Goal: Information Seeking & Learning: Learn about a topic

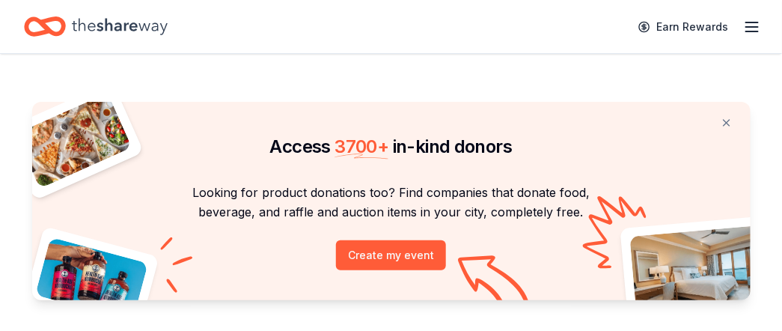
click at [747, 29] on icon "button" at bounding box center [752, 27] width 18 height 18
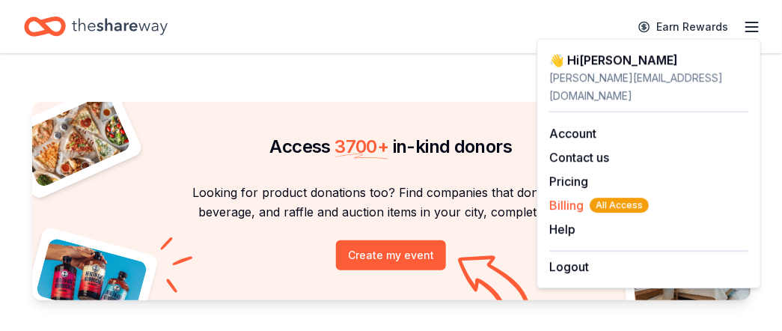
click at [563, 196] on span "Billing All Access" at bounding box center [599, 205] width 100 height 18
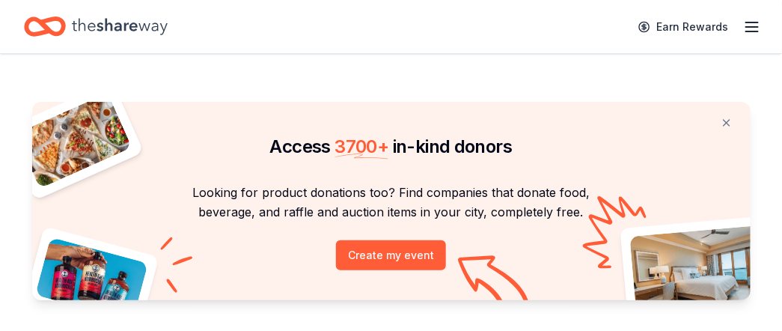
click at [754, 28] on icon "button" at bounding box center [752, 27] width 18 height 18
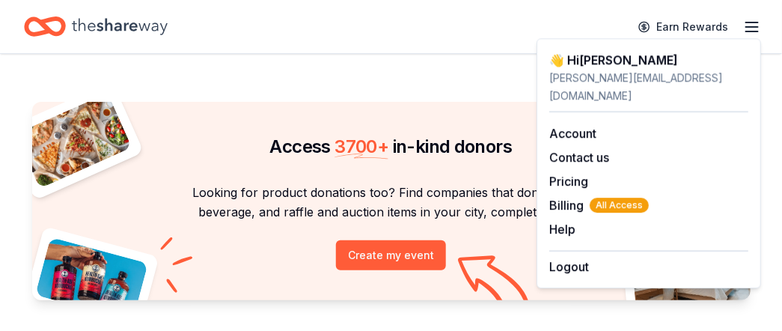
click at [138, 27] on icon "Home" at bounding box center [120, 26] width 96 height 31
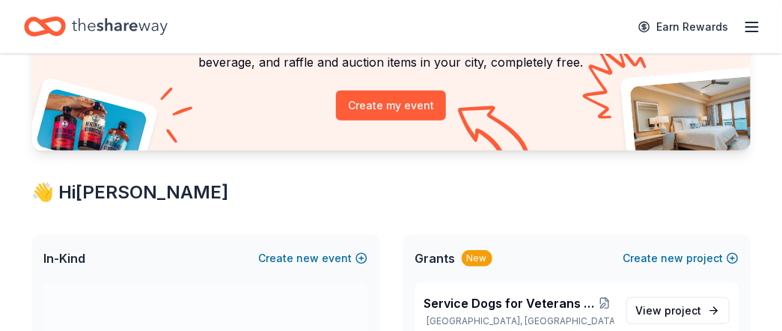
scroll to position [224, 0]
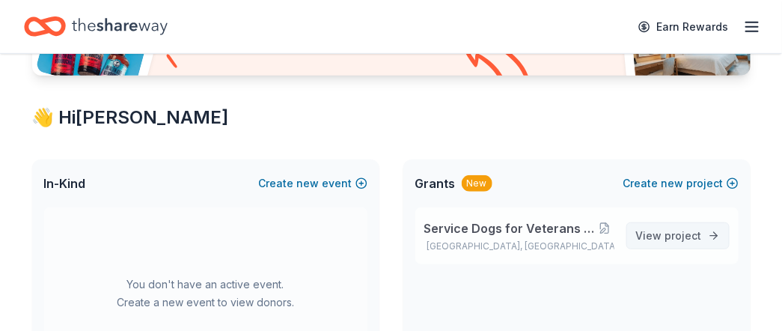
click at [670, 236] on span "project" at bounding box center [683, 235] width 37 height 13
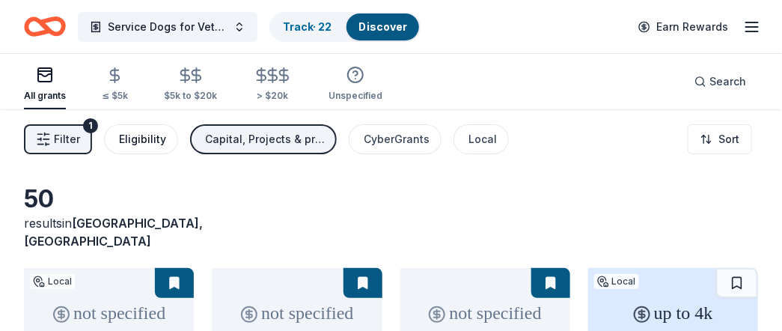
click at [153, 137] on div "Eligibility" at bounding box center [142, 139] width 47 height 18
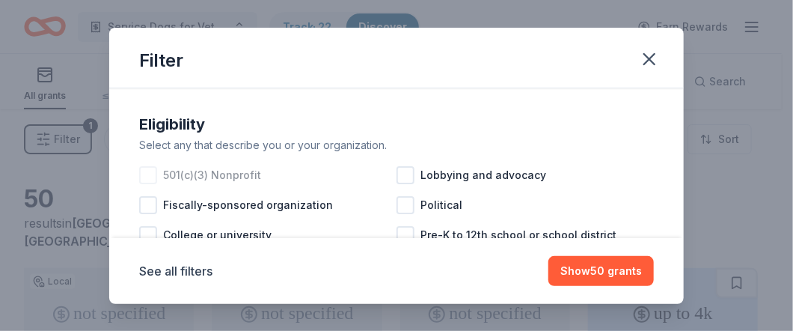
click at [146, 171] on div at bounding box center [148, 175] width 18 height 18
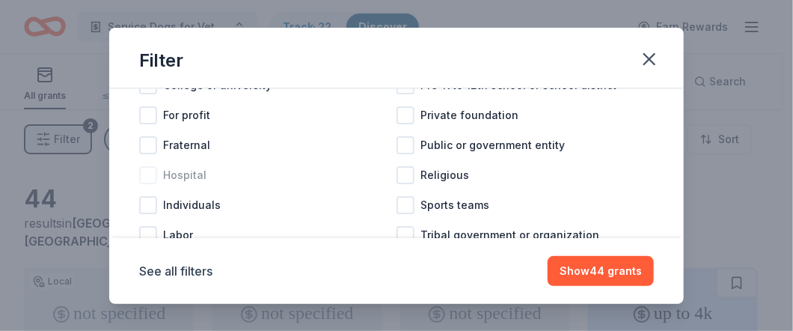
scroll to position [197, 0]
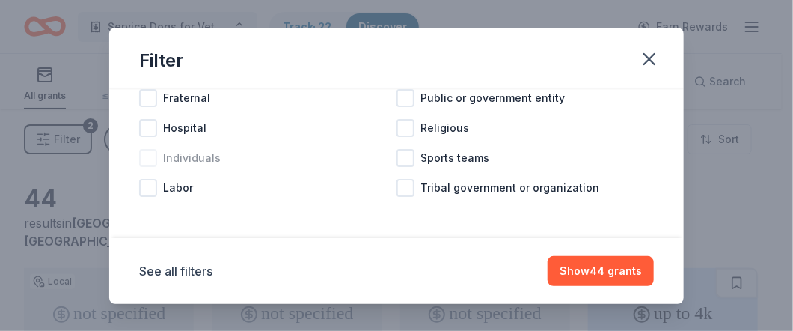
click at [148, 159] on div at bounding box center [148, 158] width 18 height 18
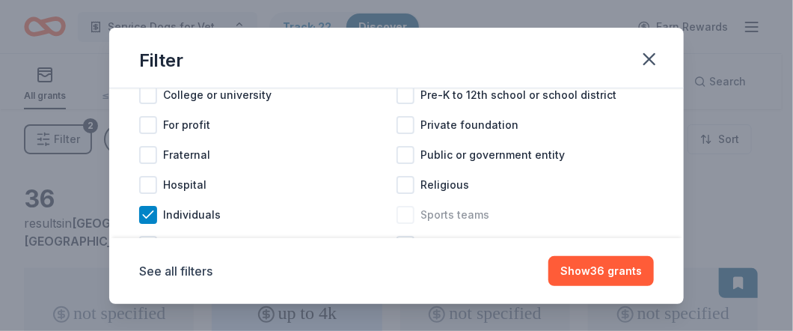
scroll to position [122, 0]
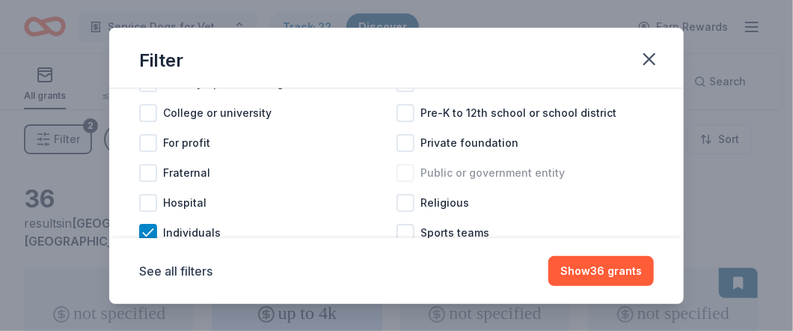
click at [400, 171] on div at bounding box center [406, 173] width 18 height 18
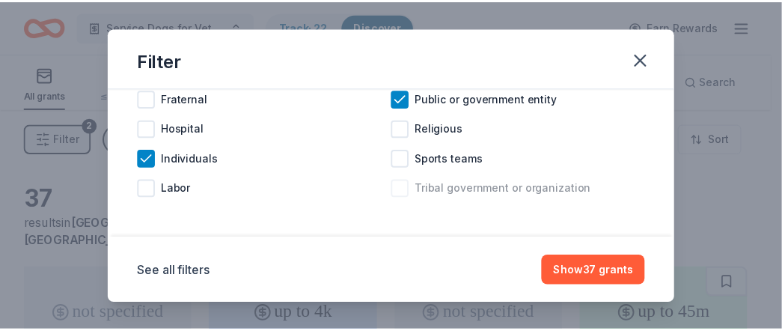
scroll to position [197, 0]
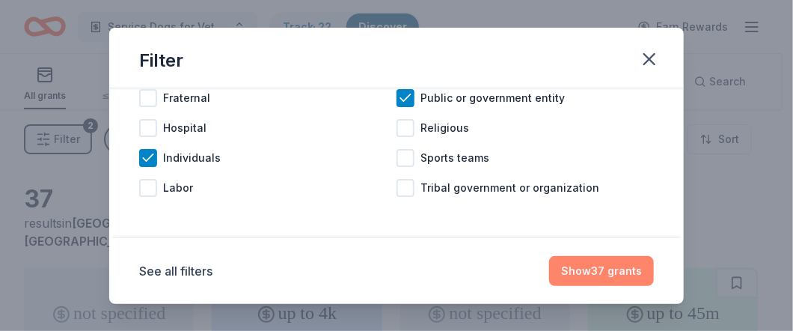
click at [604, 272] on button "Show 37 grants" at bounding box center [601, 271] width 105 height 30
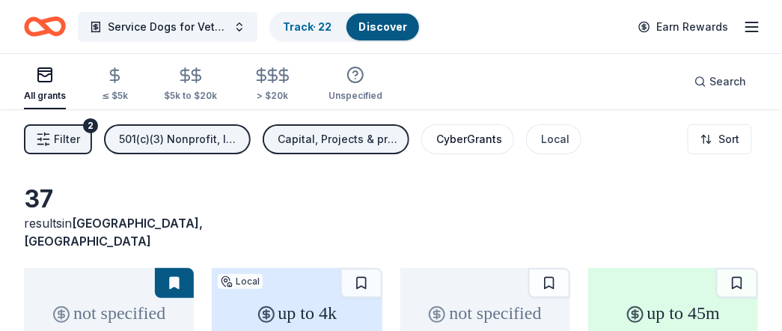
click at [473, 147] on div "CyberGrants" at bounding box center [469, 139] width 66 height 18
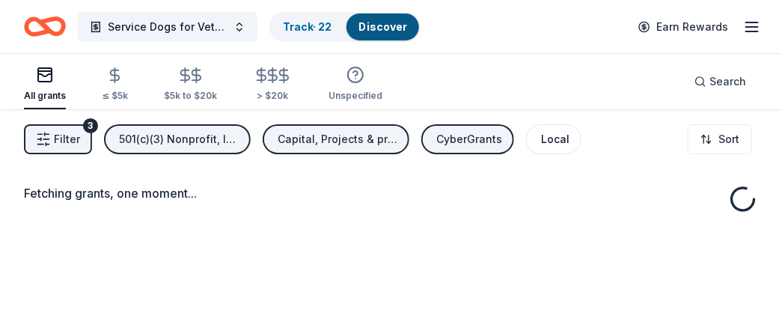
click at [551, 144] on div "Local" at bounding box center [555, 139] width 28 height 18
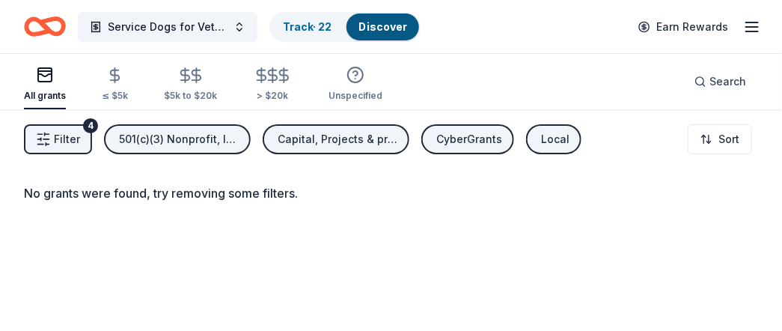
click at [551, 139] on div "Local" at bounding box center [555, 139] width 28 height 18
click at [463, 140] on div "CyberGrants" at bounding box center [469, 139] width 66 height 18
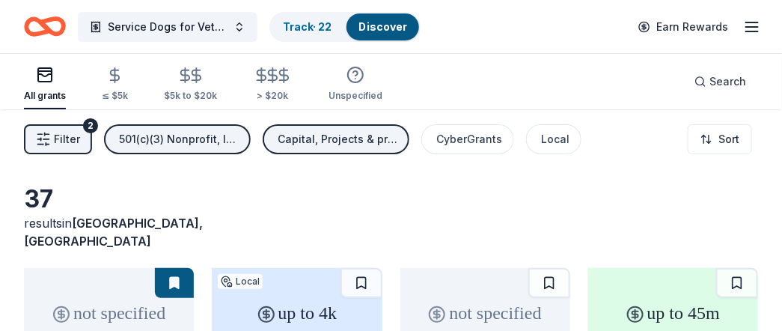
click at [356, 137] on div "Capital, Projects & programming, Education, General operations, Training and ca…" at bounding box center [338, 139] width 120 height 18
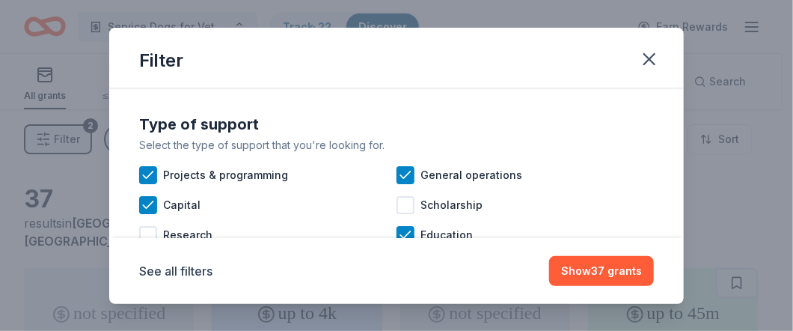
scroll to position [74, 0]
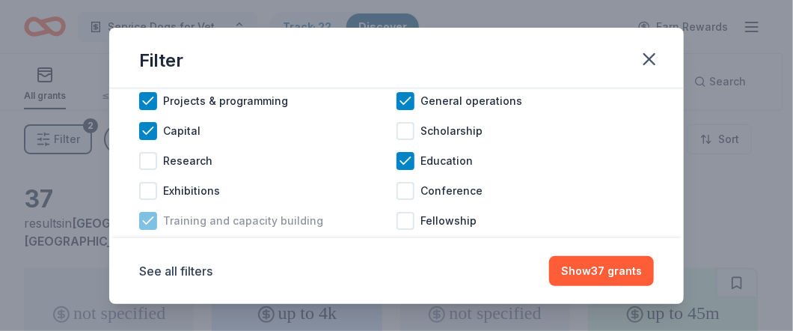
click at [146, 213] on icon at bounding box center [148, 220] width 15 height 15
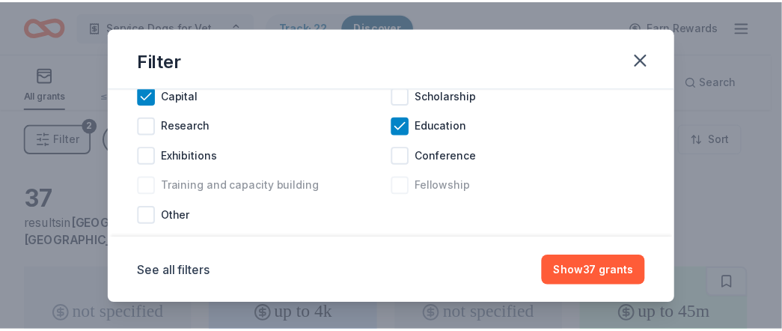
scroll to position [137, 0]
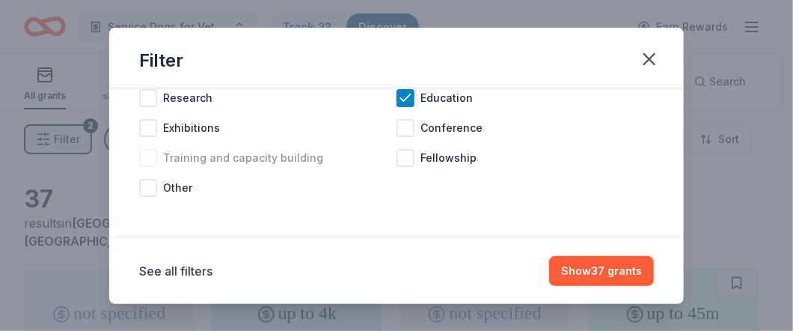
drag, startPoint x: 149, startPoint y: 183, endPoint x: 232, endPoint y: 216, distance: 89.3
click at [154, 186] on div at bounding box center [148, 188] width 18 height 18
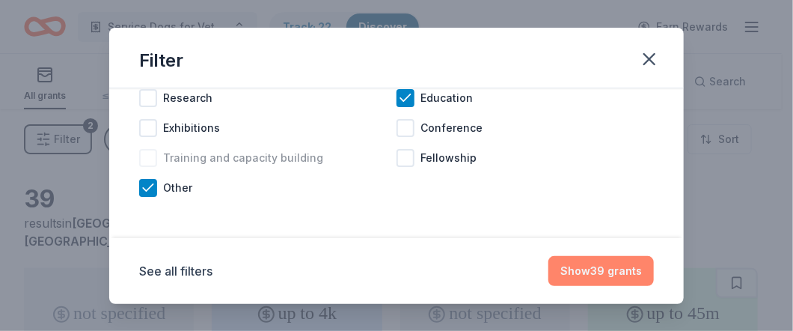
click at [625, 278] on button "Show 39 grants" at bounding box center [601, 271] width 106 height 30
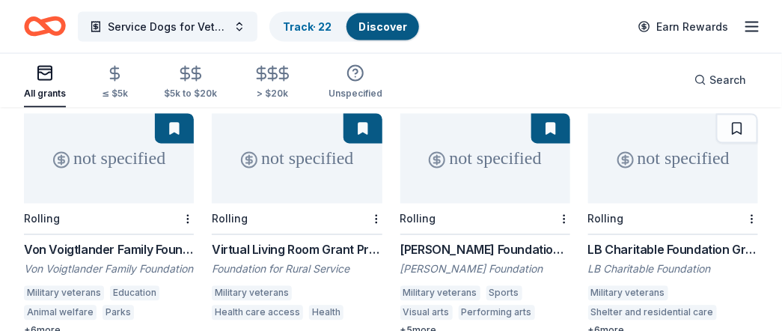
scroll to position [673, 0]
click at [154, 240] on div "Von Voigtlander Family Foundation Grant" at bounding box center [109, 249] width 170 height 18
click at [487, 240] on div "Beck Foundation Grant" at bounding box center [485, 249] width 170 height 18
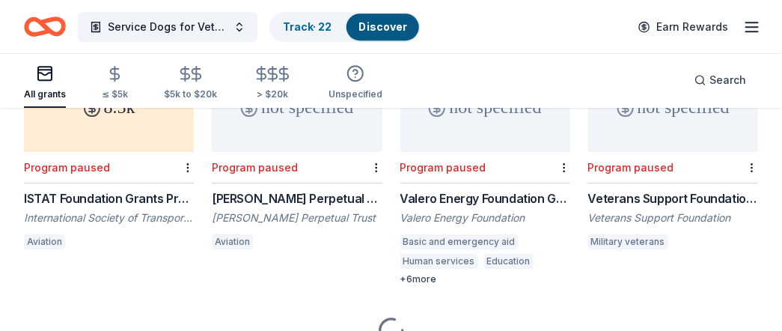
scroll to position [1295, 0]
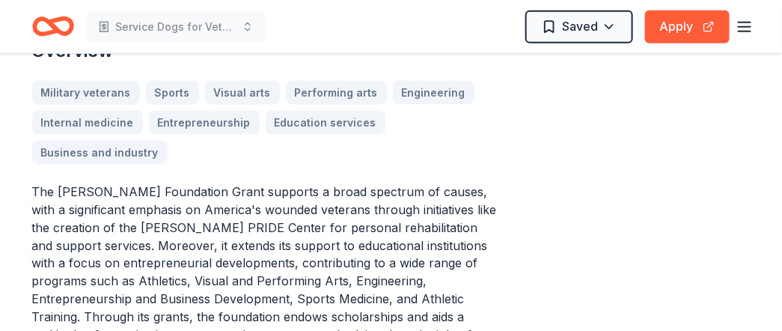
scroll to position [449, 0]
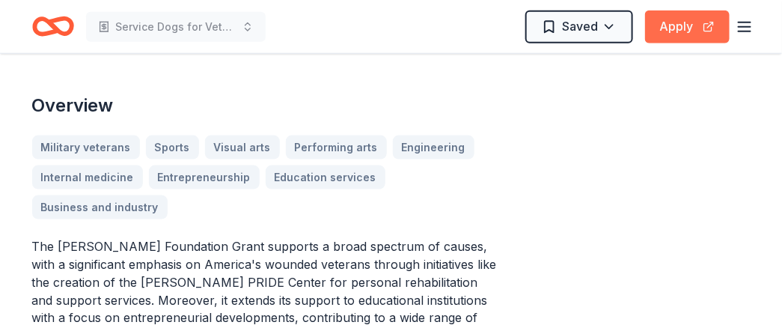
click at [683, 29] on button "Apply" at bounding box center [687, 26] width 85 height 33
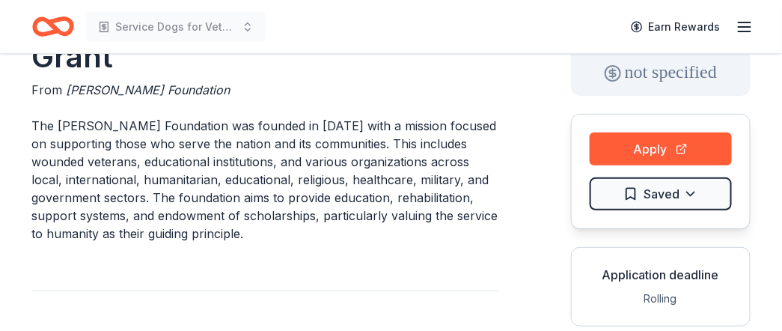
scroll to position [0, 0]
